Goal: Task Accomplishment & Management: Understand process/instructions

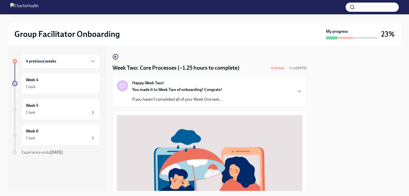
click at [45, 63] on h6 "4 previous weeks" at bounding box center [41, 61] width 30 height 6
click at [39, 64] on h6 "4 previous weeks" at bounding box center [41, 61] width 30 height 6
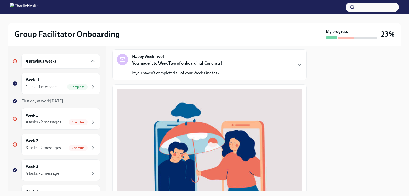
scroll to position [51, 0]
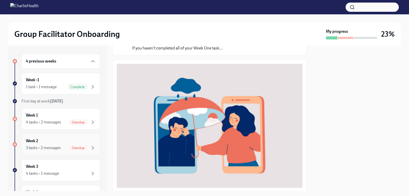
click at [60, 146] on div "3 tasks • 2 messages" at bounding box center [43, 148] width 35 height 6
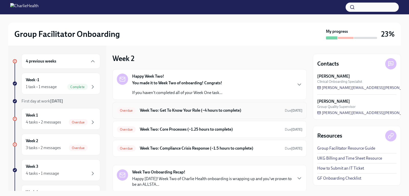
click at [127, 110] on span "Overdue" at bounding box center [126, 110] width 19 height 4
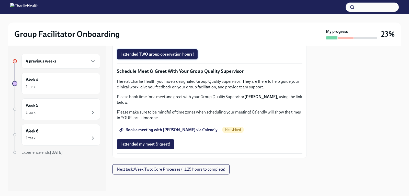
scroll to position [496, 0]
click at [169, 169] on span "Next task : Week Two: Core Processes (~1.25 hours to complete)" at bounding box center [171, 168] width 108 height 5
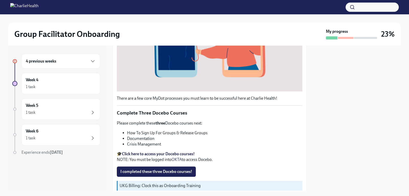
scroll to position [153, 0]
